Goal: Task Accomplishment & Management: Use online tool/utility

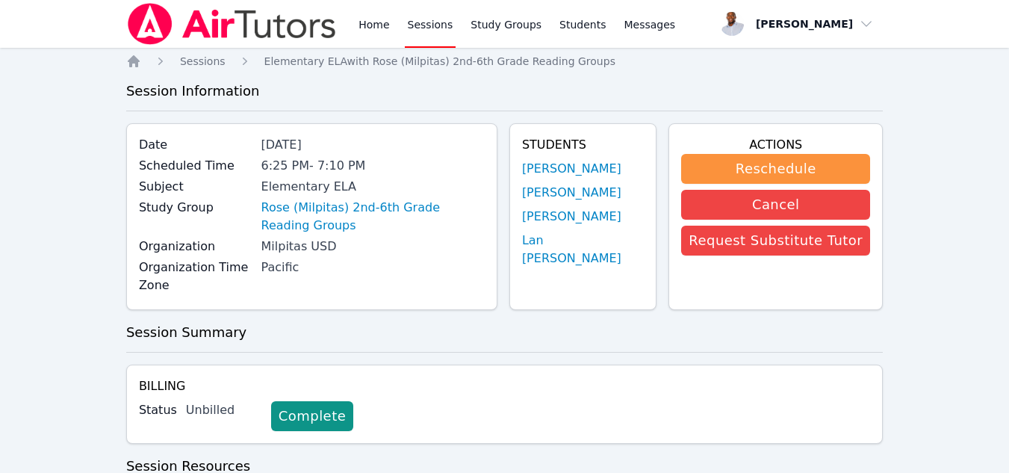
click at [427, 28] on link "Sessions" at bounding box center [431, 24] width 52 height 48
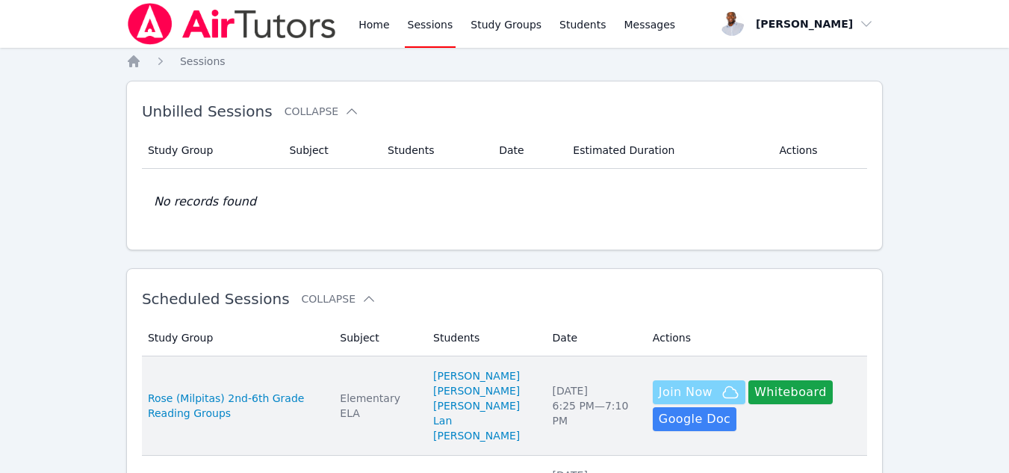
scroll to position [159, 0]
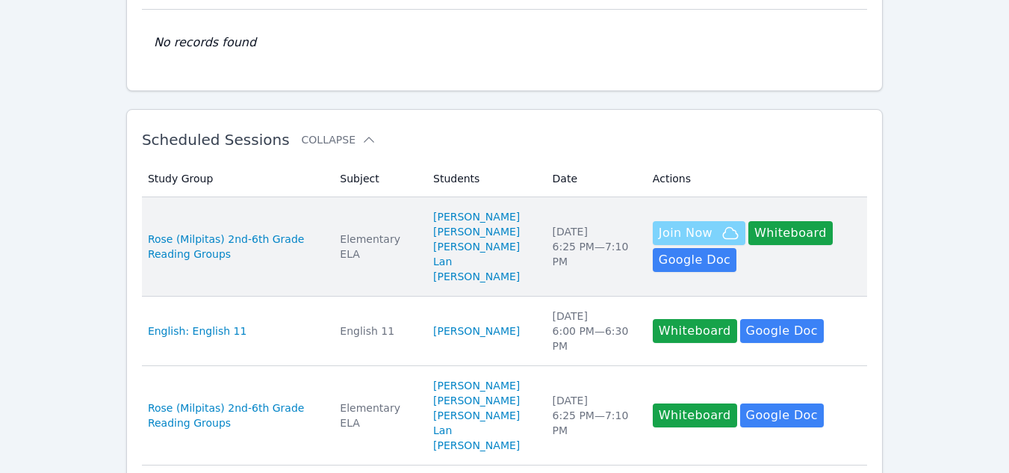
click at [685, 230] on span "Join Now" at bounding box center [686, 233] width 54 height 18
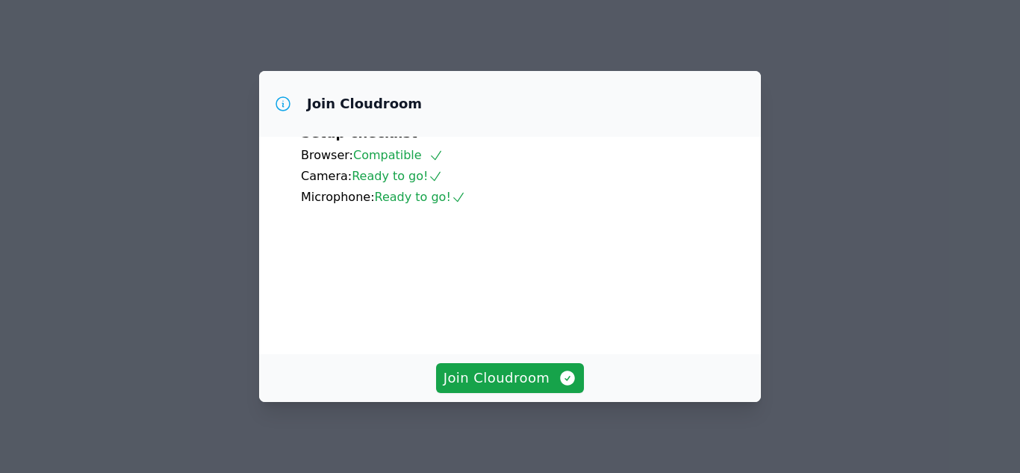
scroll to position [108, 0]
click at [511, 383] on span "Join Cloudroom" at bounding box center [510, 377] width 134 height 21
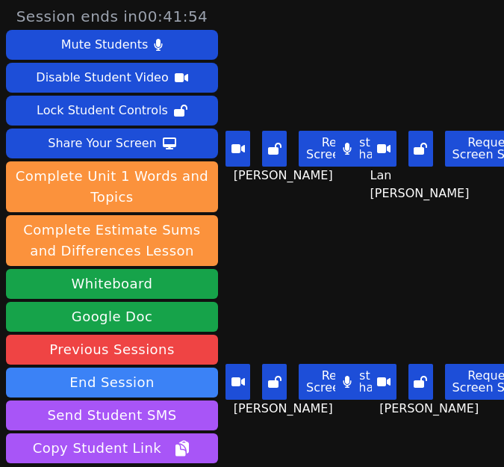
scroll to position [0, 0]
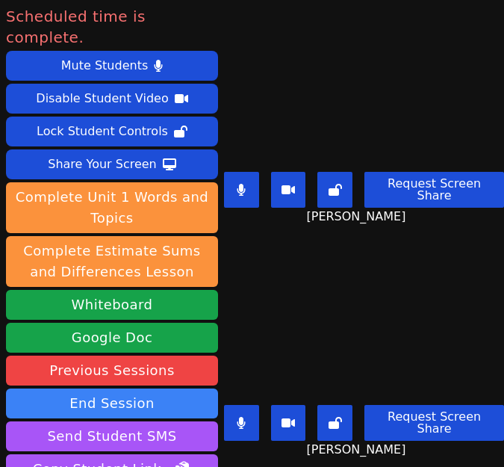
click at [270, 330] on video at bounding box center [364, 320] width 224 height 158
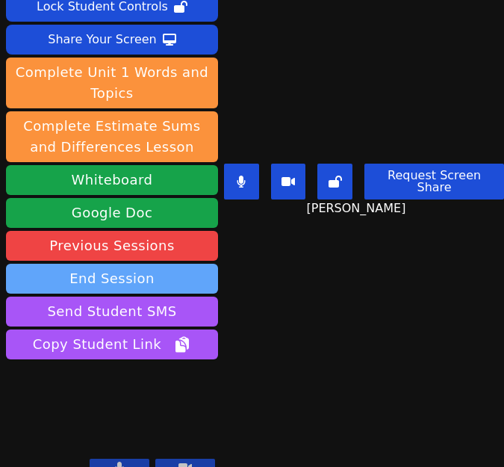
click at [165, 264] on button "End Session" at bounding box center [112, 279] width 212 height 30
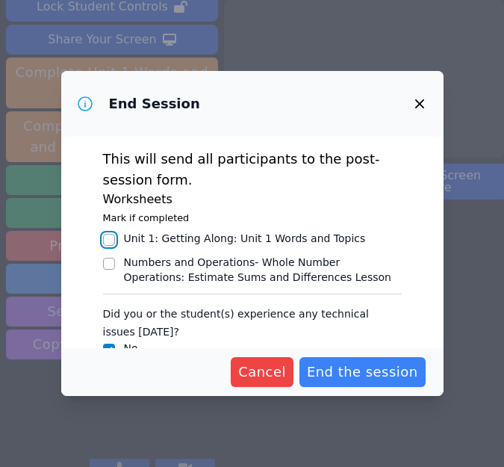
click at [107, 239] on input "Unit 1: Getting Along : Unit 1 Words and Topics" at bounding box center [109, 240] width 12 height 12
checkbox input "true"
